Goal: Transaction & Acquisition: Purchase product/service

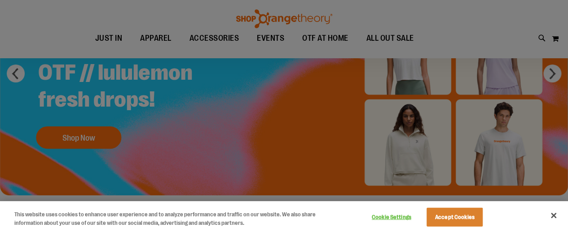
scroll to position [101, 0]
click at [104, 140] on div at bounding box center [284, 116] width 568 height 232
click at [87, 132] on div at bounding box center [284, 116] width 568 height 232
click at [450, 219] on button "Accept Cookies" at bounding box center [454, 217] width 56 height 19
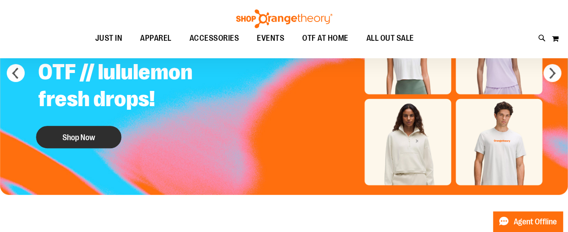
click at [109, 141] on button "Shop Now" at bounding box center [78, 137] width 85 height 22
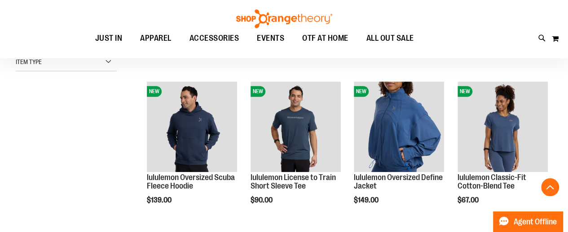
scroll to position [252, 0]
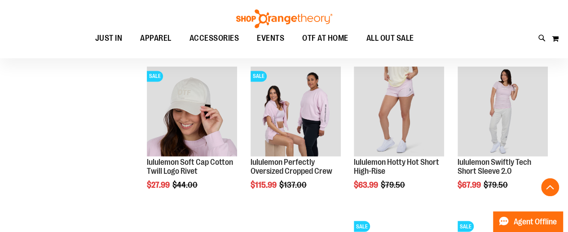
scroll to position [720, 0]
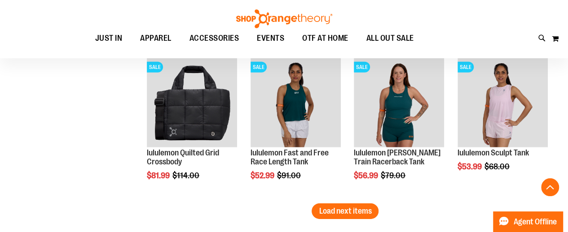
scroll to position [1331, 0]
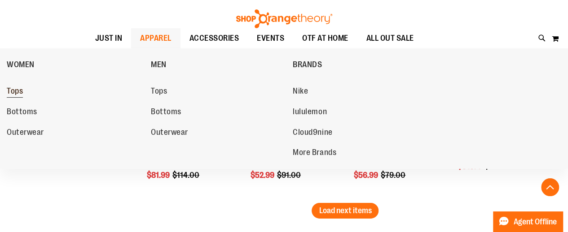
click at [23, 92] on link "Tops" at bounding box center [74, 91] width 135 height 16
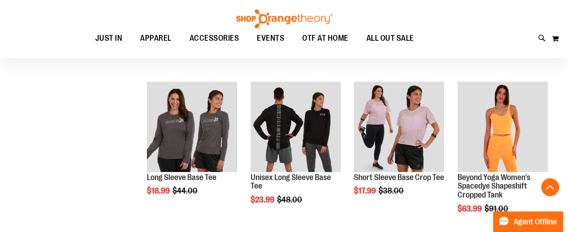
scroll to position [252, 0]
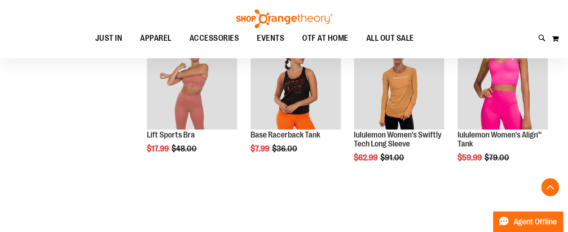
scroll to position [596, 0]
